Goal: Complete application form

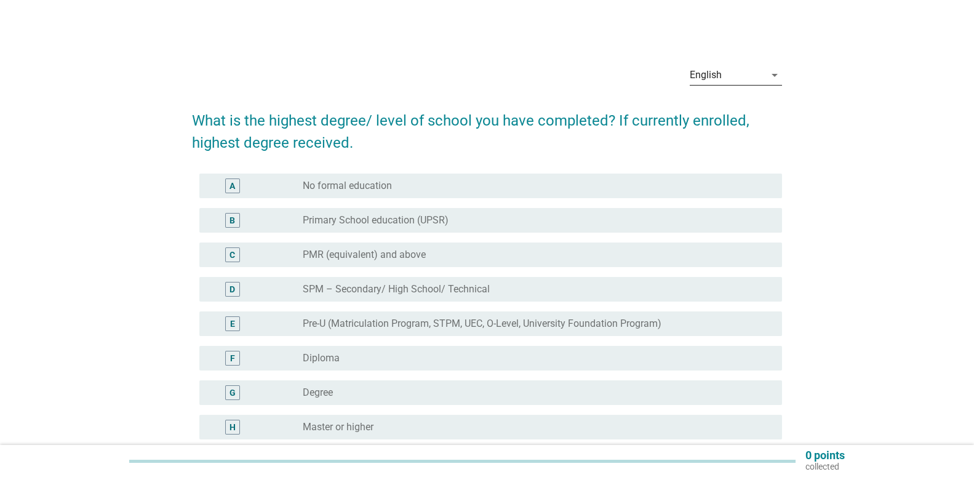
click at [736, 73] on div "English" at bounding box center [726, 75] width 75 height 20
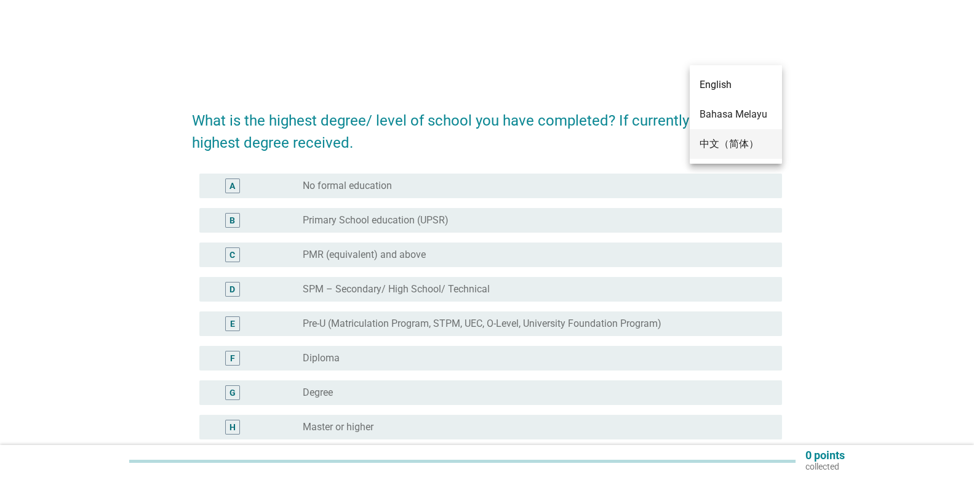
click at [721, 140] on div "中文（简体）" at bounding box center [735, 144] width 73 height 15
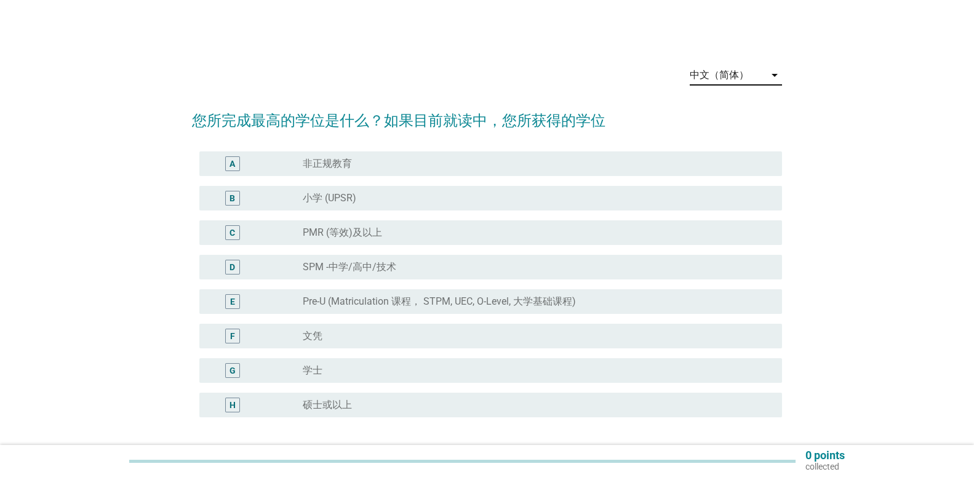
click at [245, 269] on div "D" at bounding box center [232, 267] width 47 height 15
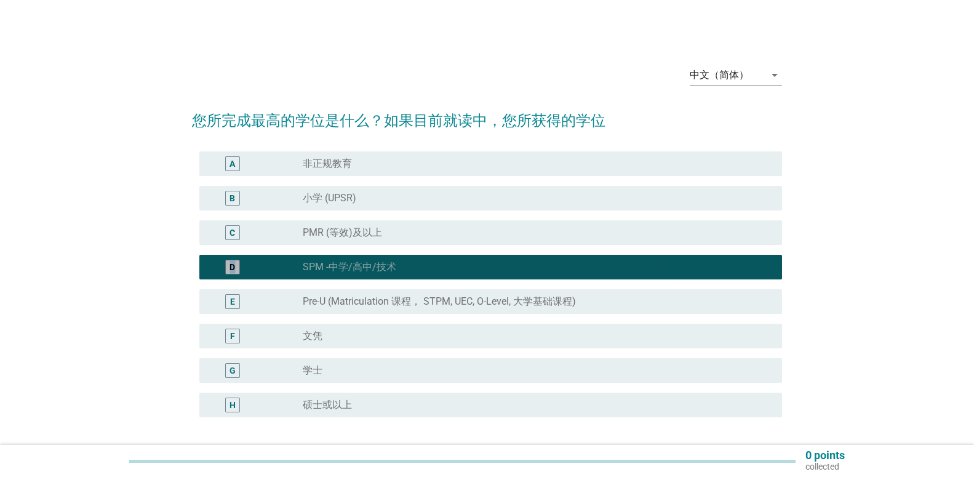
click at [245, 269] on div "D" at bounding box center [232, 267] width 47 height 15
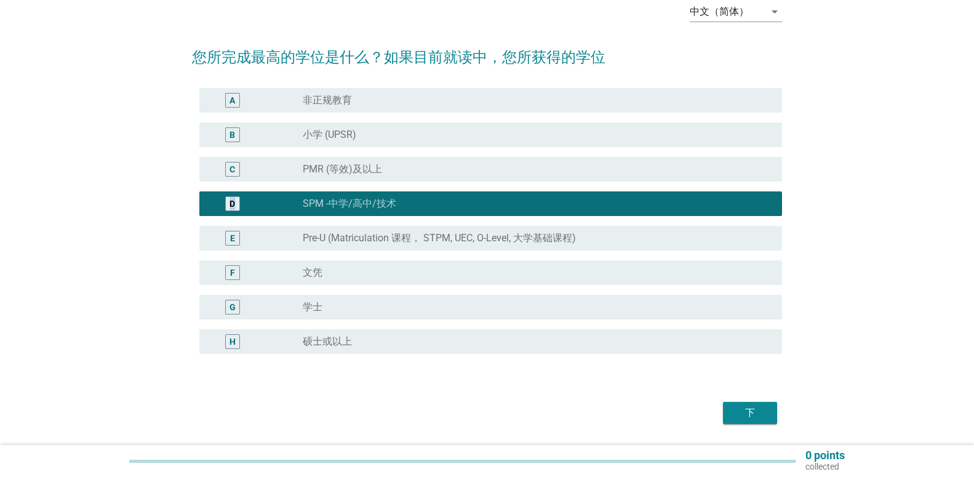
scroll to position [101, 0]
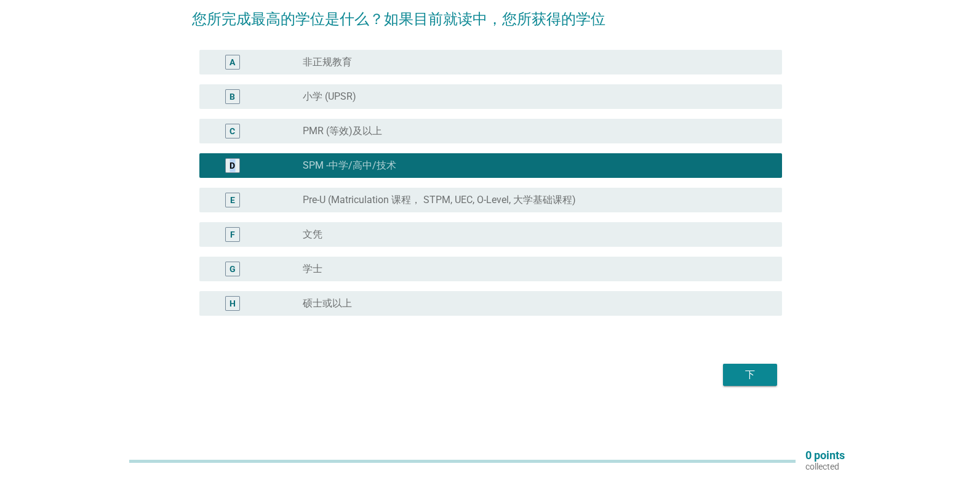
click at [733, 369] on div "下" at bounding box center [749, 374] width 34 height 15
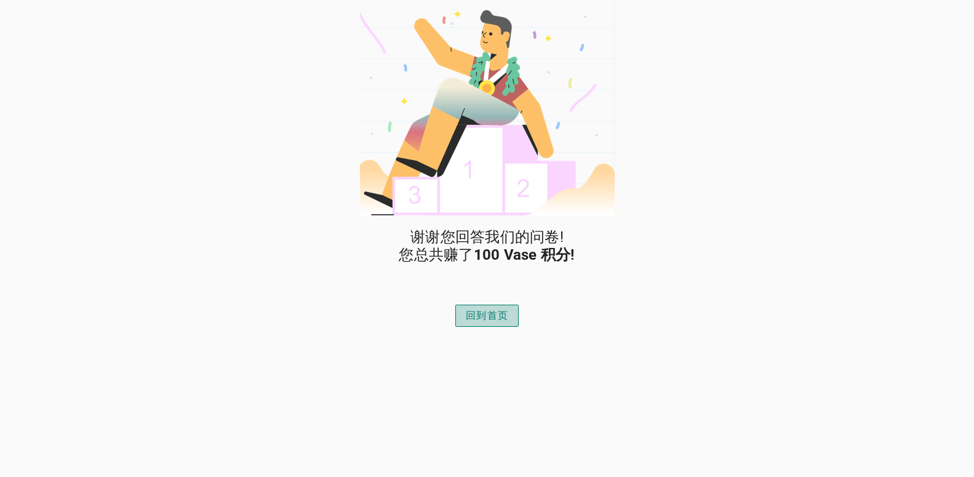
click at [490, 323] on button "回到首页" at bounding box center [486, 315] width 63 height 22
